Goal: Check status: Check status

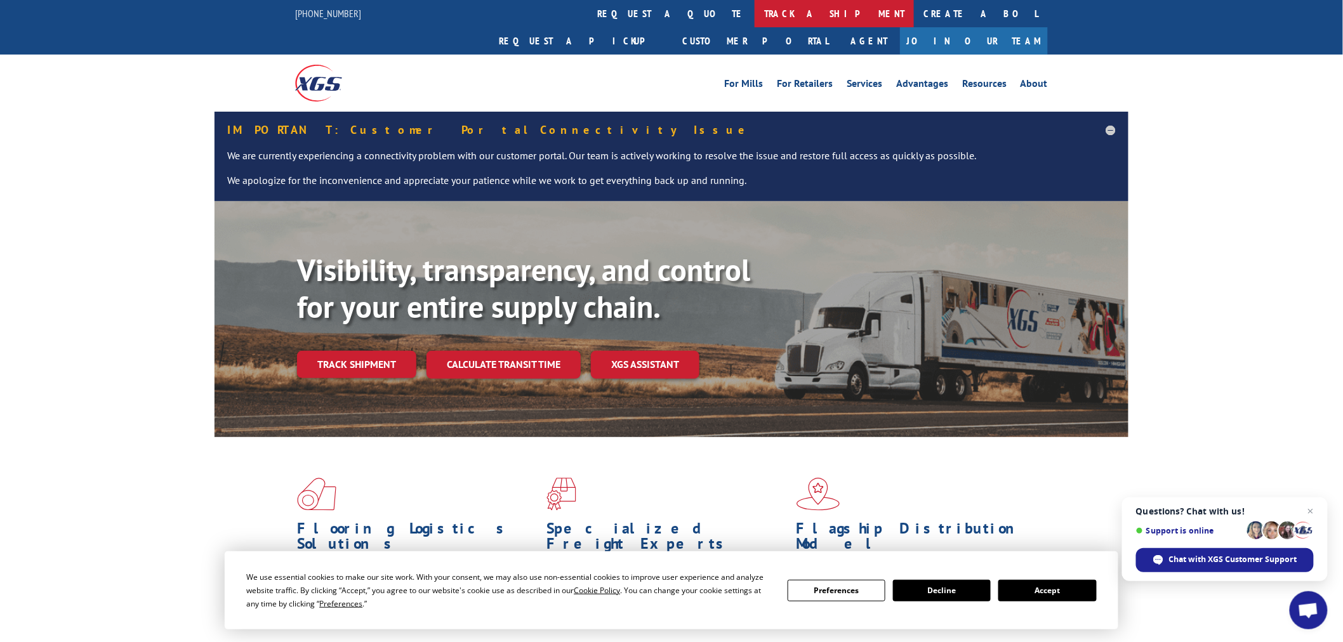
click at [754, 13] on link "track a shipment" at bounding box center [833, 13] width 159 height 27
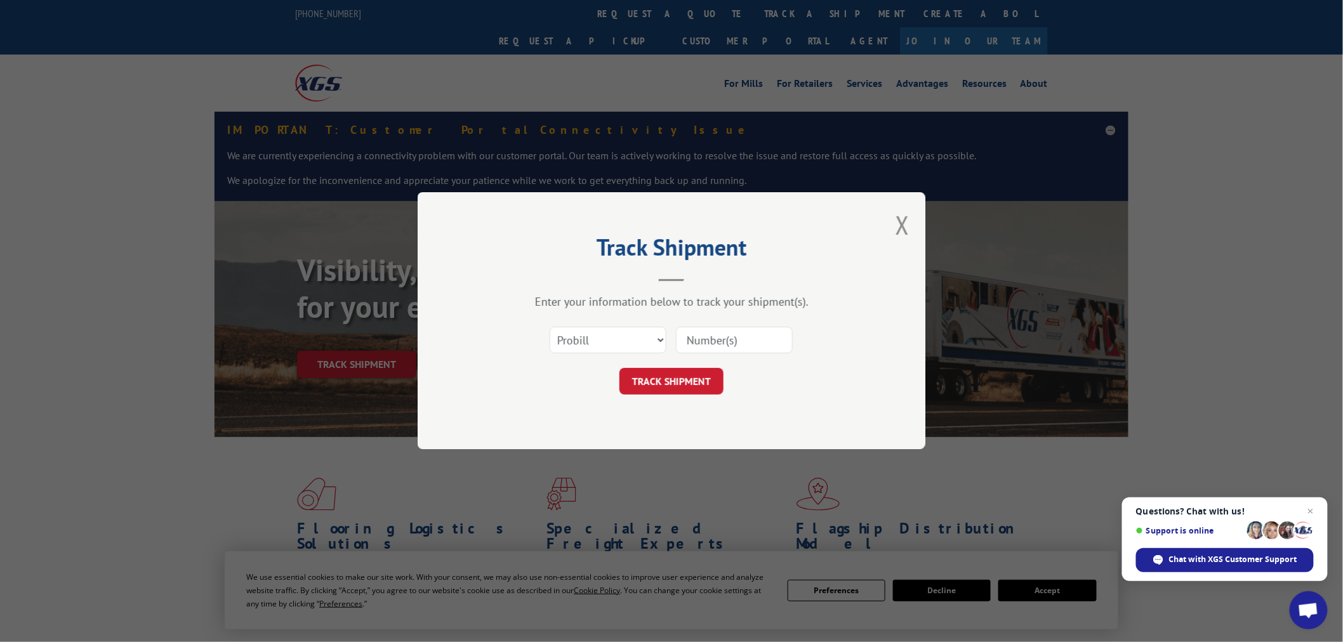
paste input "17229904"
type input "17229904"
click at [681, 374] on button "TRACK SHIPMENT" at bounding box center [671, 382] width 104 height 27
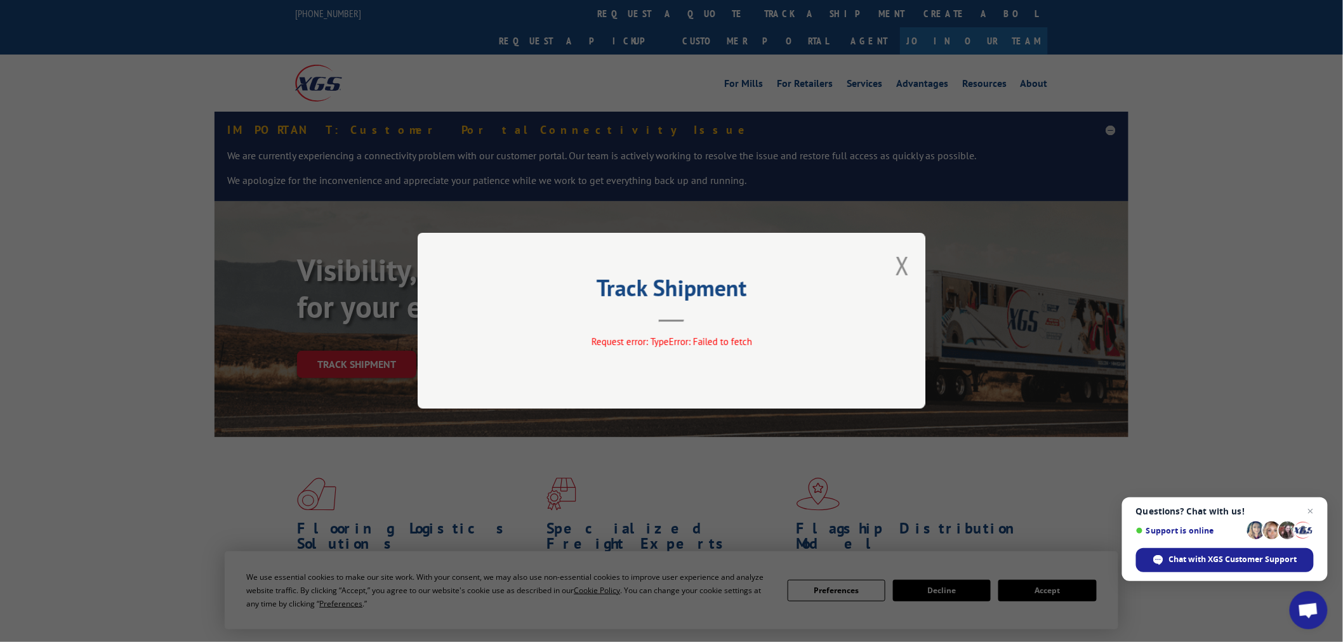
click at [681, 327] on div "Track Shipment Request error: TypeError: Failed to fetch" at bounding box center [671, 321] width 508 height 176
click at [681, 313] on header "Track Shipment" at bounding box center [671, 300] width 381 height 43
click at [898, 258] on button "Close modal" at bounding box center [902, 266] width 14 height 34
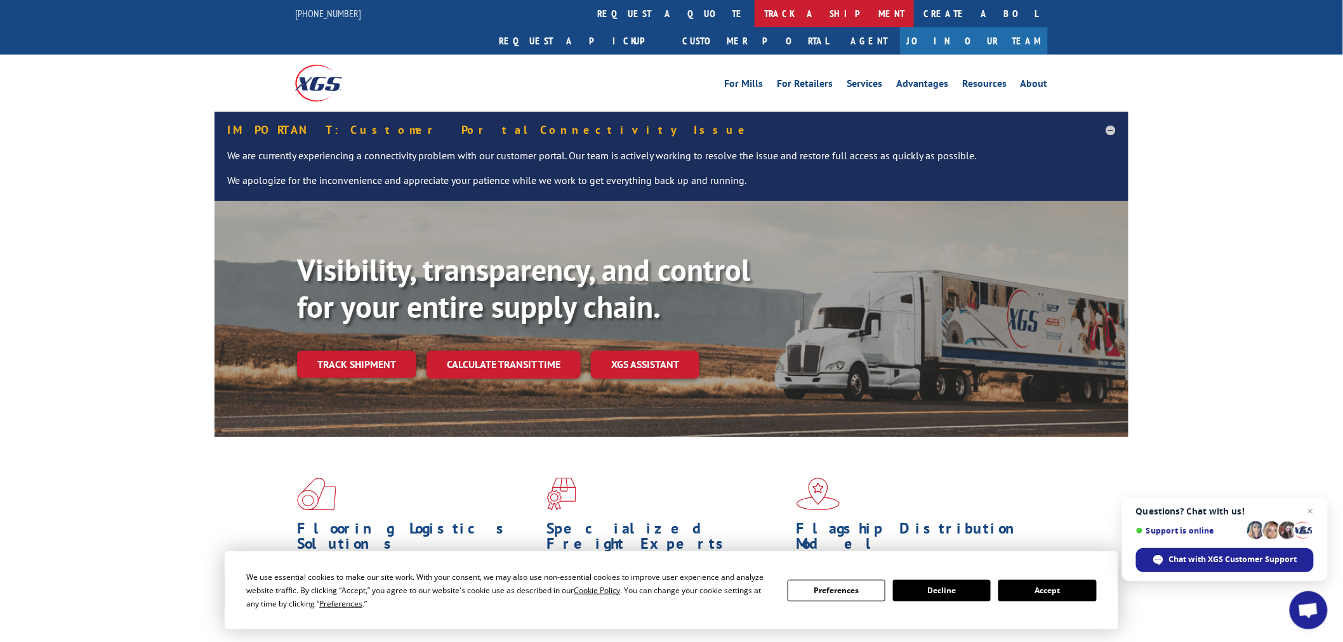
click at [754, 17] on link "track a shipment" at bounding box center [833, 13] width 159 height 27
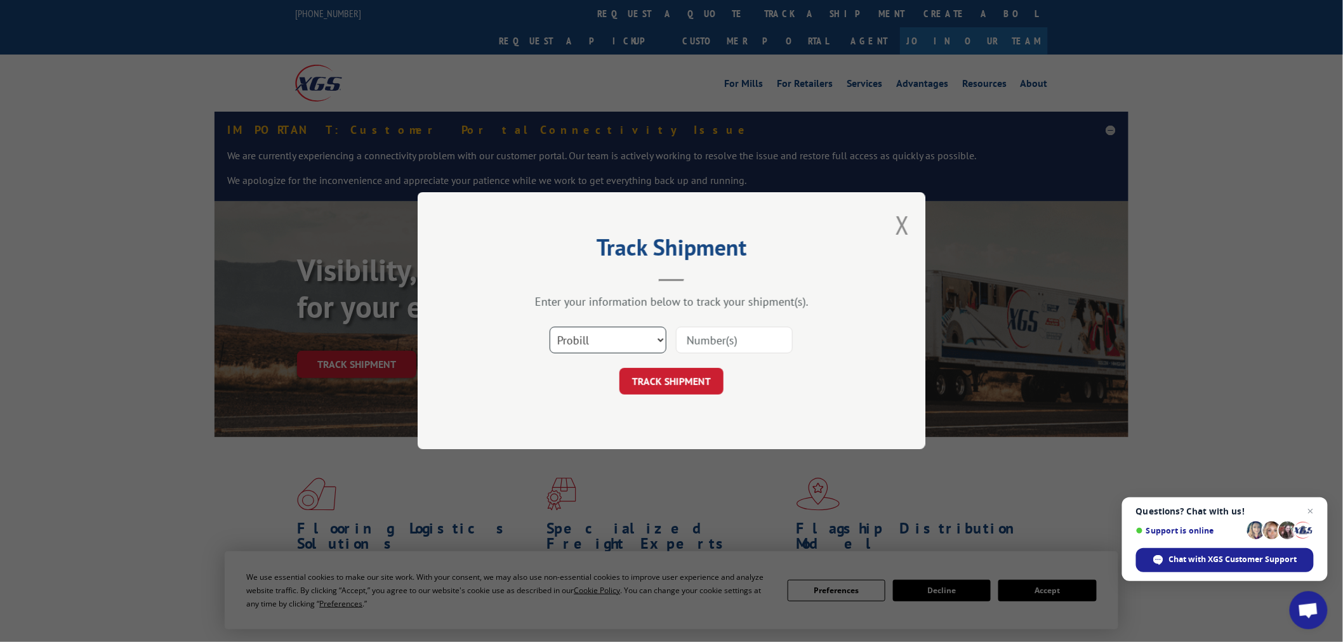
click at [646, 334] on select "Select category... Probill BOL PO" at bounding box center [607, 340] width 117 height 27
select select "bol"
click at [549, 327] on select "Select category... Probill BOL PO" at bounding box center [607, 340] width 117 height 27
drag, startPoint x: 776, startPoint y: 329, endPoint x: 771, endPoint y: 334, distance: 7.2
click at [771, 334] on input at bounding box center [734, 340] width 117 height 27
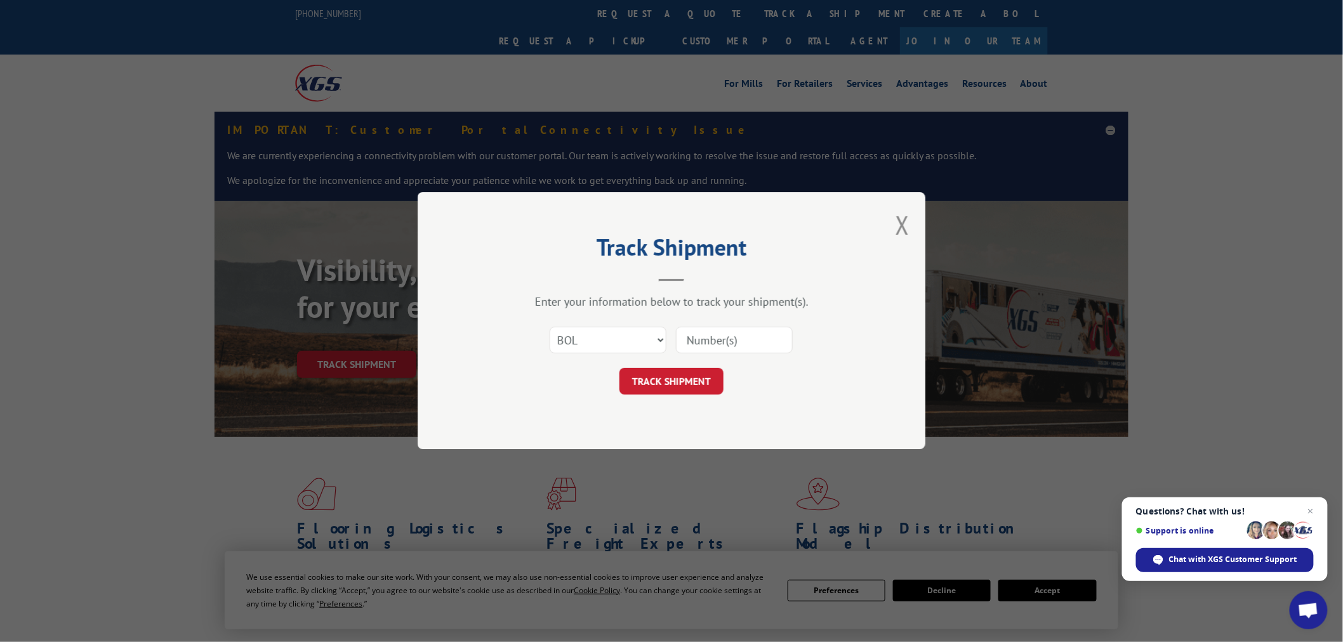
paste input "17229904"
type input "17229904"
click at [628, 395] on div "Track Shipment Enter your information below to track your shipment(s). Select c…" at bounding box center [671, 320] width 508 height 257
click at [633, 385] on button "TRACK SHIPMENT" at bounding box center [671, 382] width 104 height 27
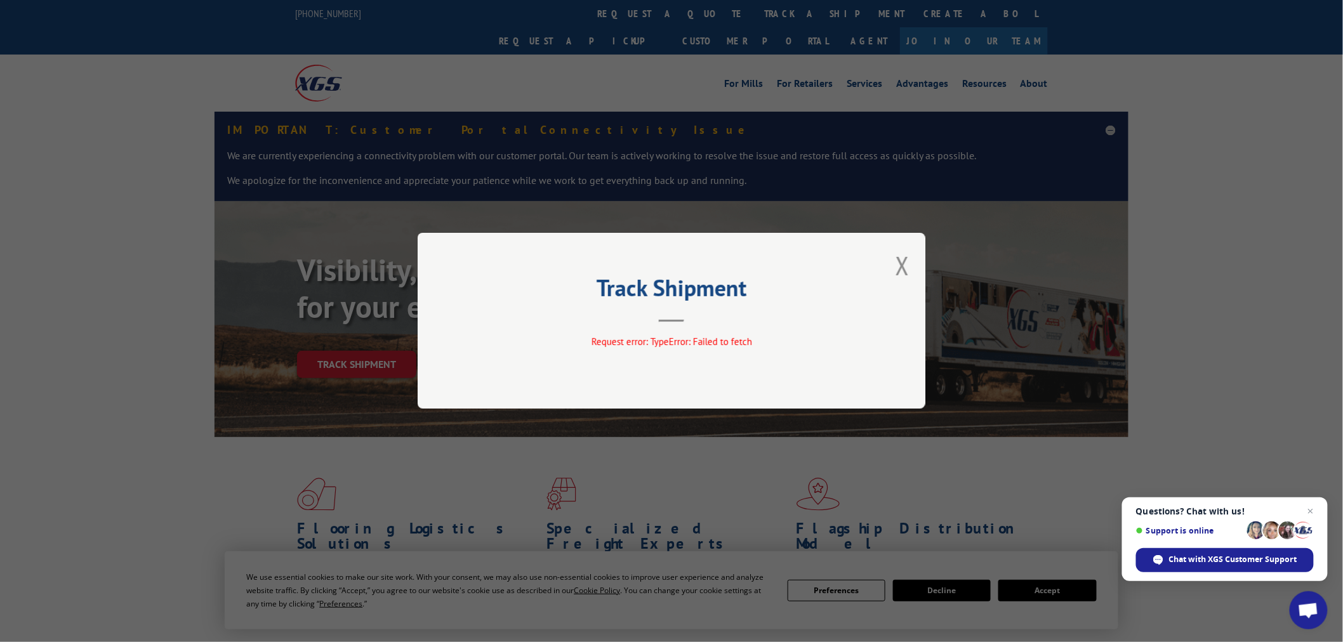
click at [679, 325] on div "Track Shipment Request error: TypeError: Failed to fetch" at bounding box center [671, 321] width 508 height 176
click at [904, 267] on button "Close modal" at bounding box center [902, 266] width 14 height 34
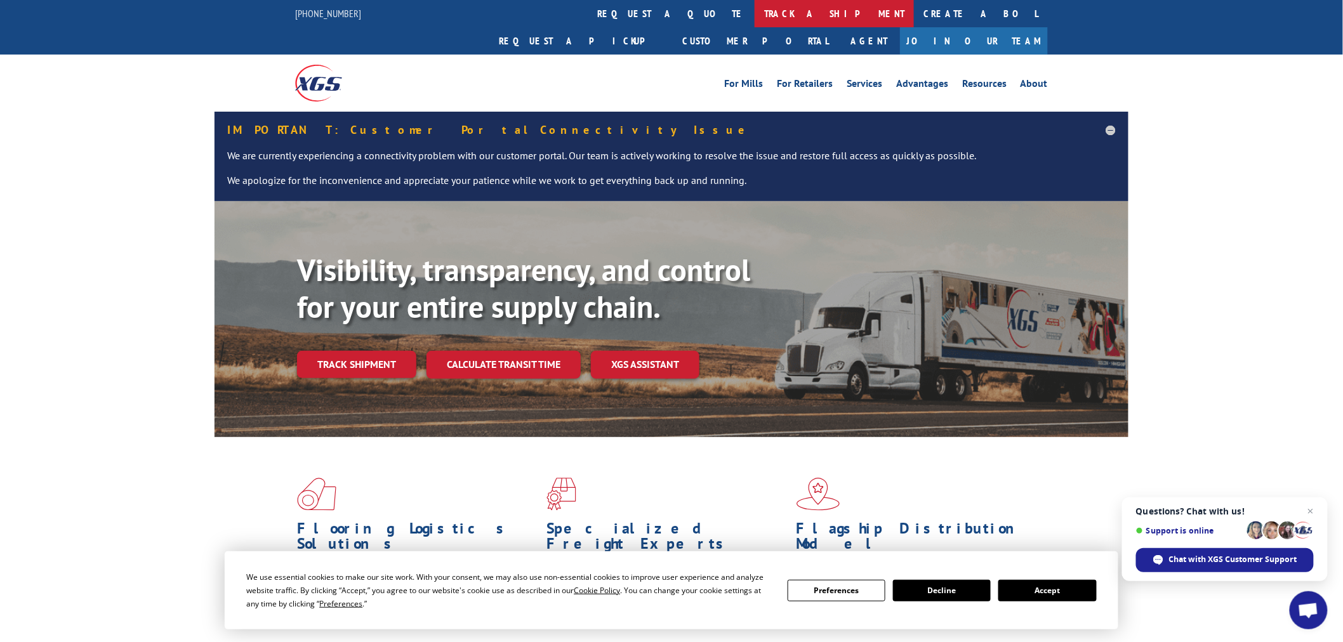
click at [754, 16] on link "track a shipment" at bounding box center [833, 13] width 159 height 27
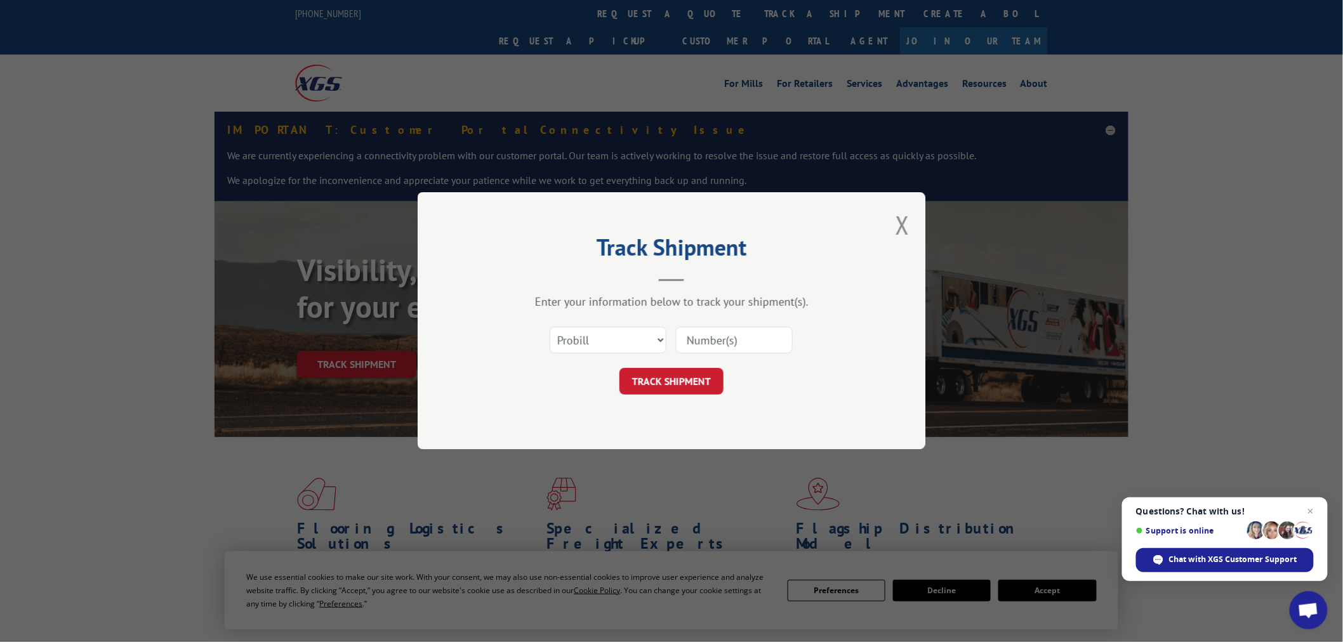
click at [718, 337] on input at bounding box center [734, 340] width 117 height 27
paste input "17229904"
type input "17229904"
click at [668, 388] on button "TRACK SHIPMENT" at bounding box center [671, 382] width 104 height 27
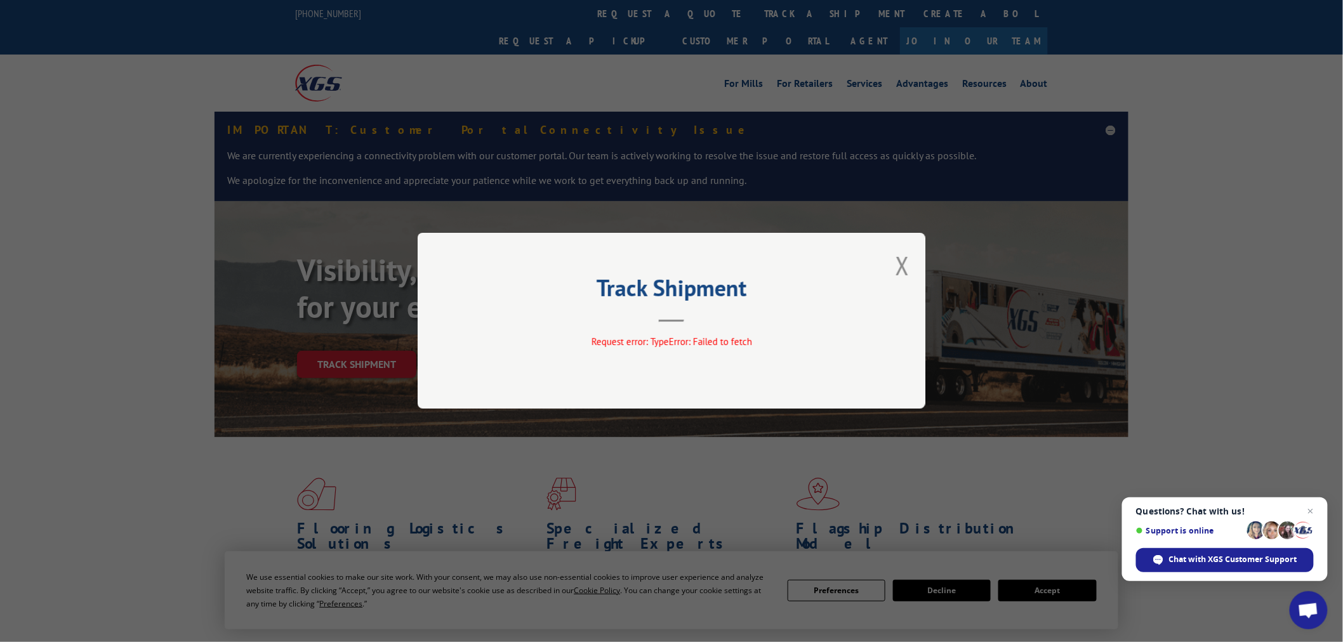
click at [895, 268] on div "Track Shipment Request error: TypeError: Failed to fetch" at bounding box center [671, 321] width 508 height 176
drag, startPoint x: 892, startPoint y: 267, endPoint x: 904, endPoint y: 270, distance: 12.5
click at [895, 267] on div "Track Shipment Request error: TypeError: Failed to fetch" at bounding box center [671, 321] width 508 height 176
click at [907, 272] on button "Close modal" at bounding box center [902, 266] width 14 height 34
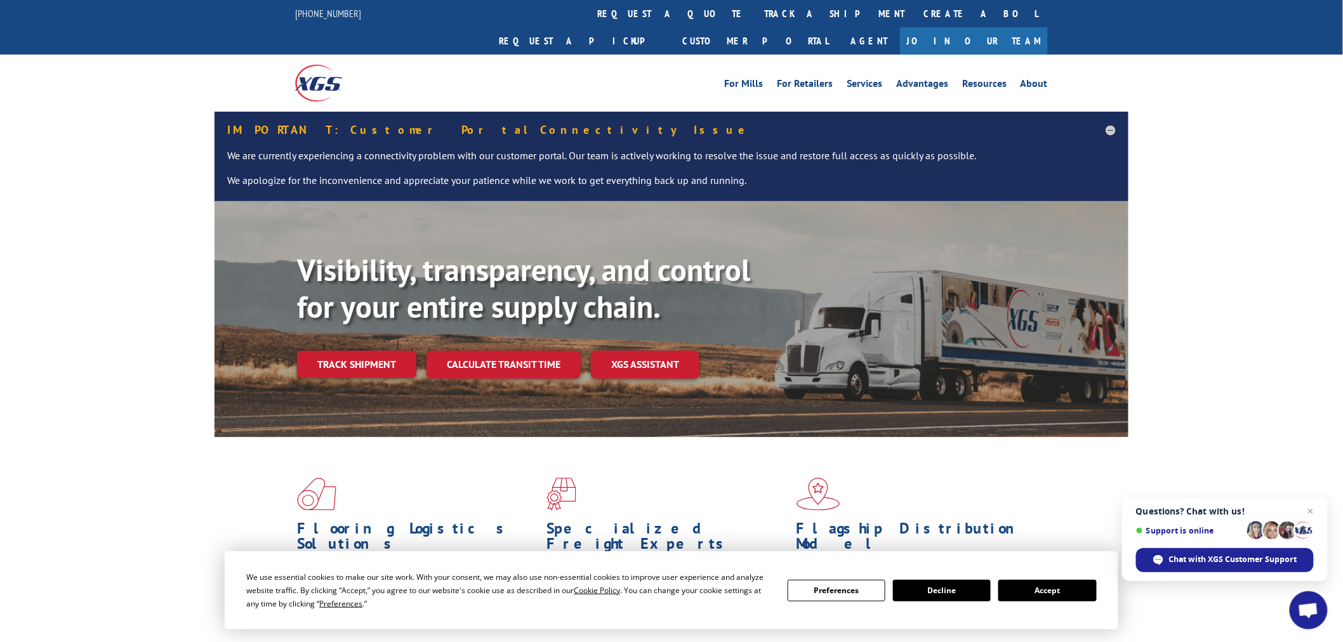
drag, startPoint x: 633, startPoint y: 20, endPoint x: 623, endPoint y: 26, distance: 11.6
click at [754, 22] on link "track a shipment" at bounding box center [833, 13] width 159 height 27
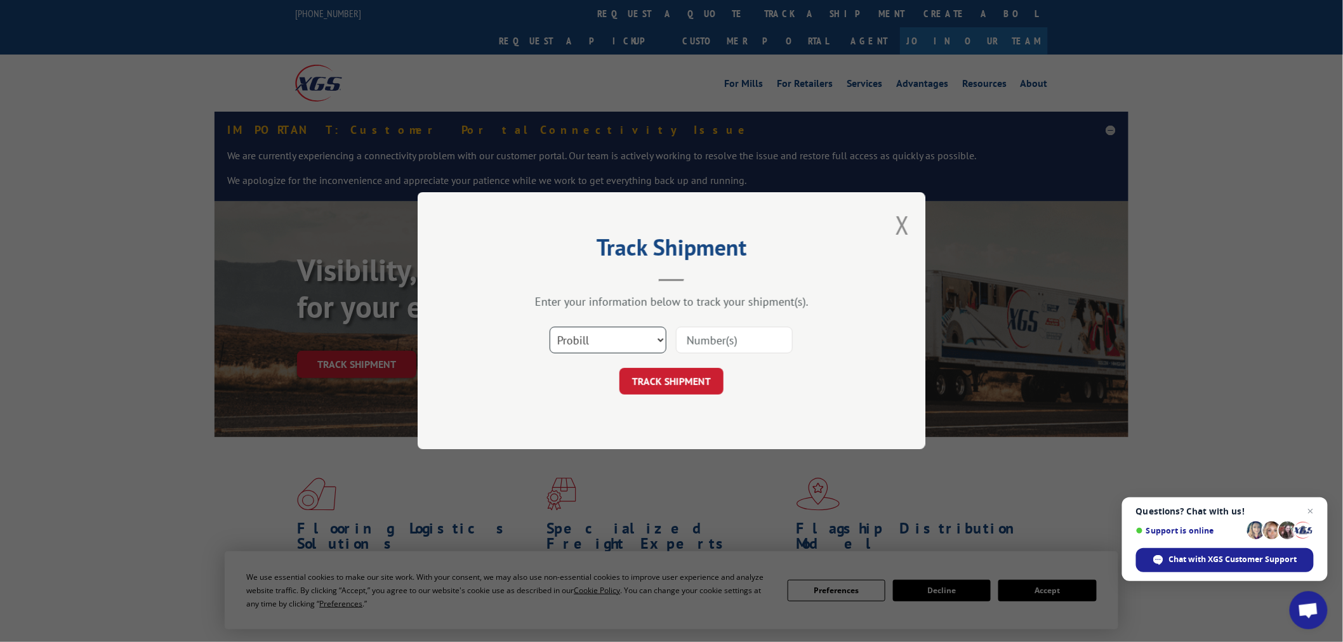
click at [609, 345] on select "Select category... Probill BOL PO" at bounding box center [607, 340] width 117 height 27
select select "bol"
click at [549, 327] on select "Select category... Probill BOL PO" at bounding box center [607, 340] width 117 height 27
click at [723, 339] on input at bounding box center [734, 340] width 117 height 27
paste input "6044324"
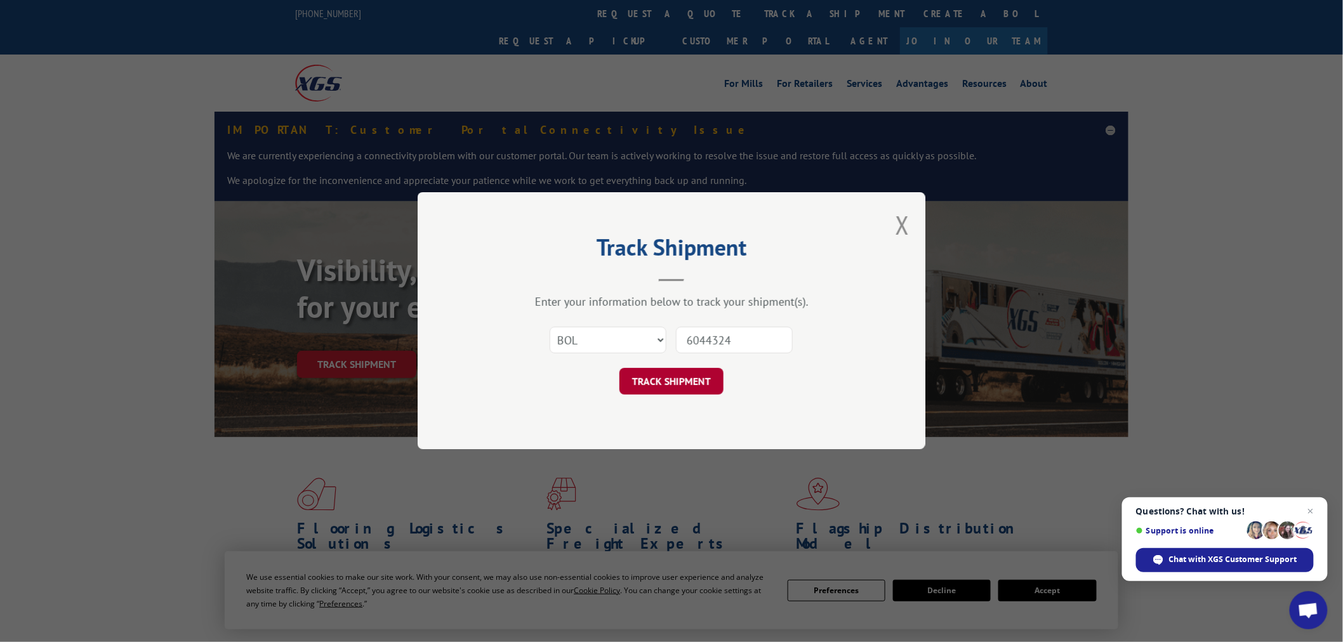
type input "6044324"
click at [703, 384] on button "TRACK SHIPMENT" at bounding box center [671, 382] width 104 height 27
